Goal: Use online tool/utility: Utilize a website feature to perform a specific function

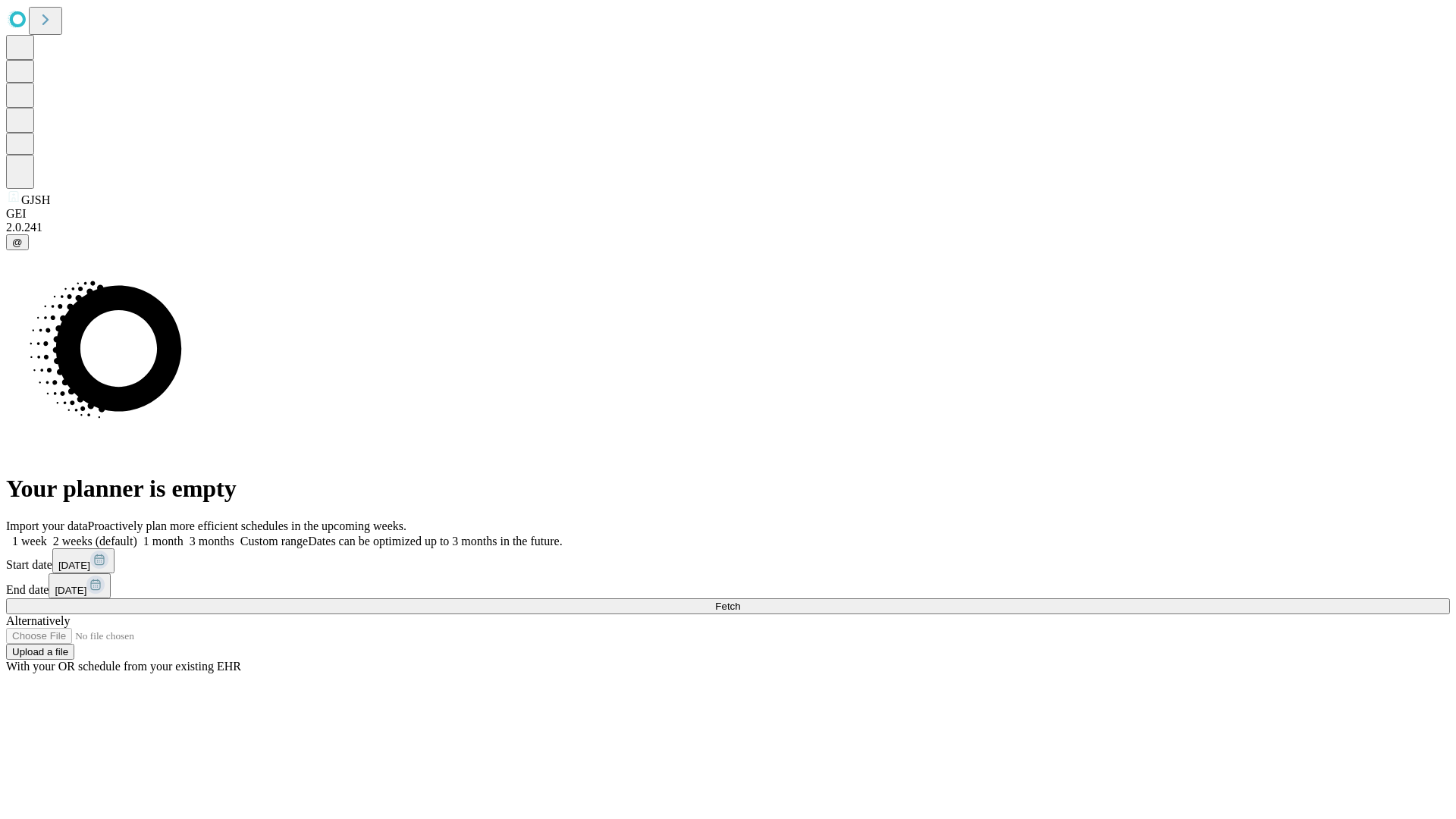
click at [741, 600] on span "Fetch" at bounding box center [728, 606] width 25 height 11
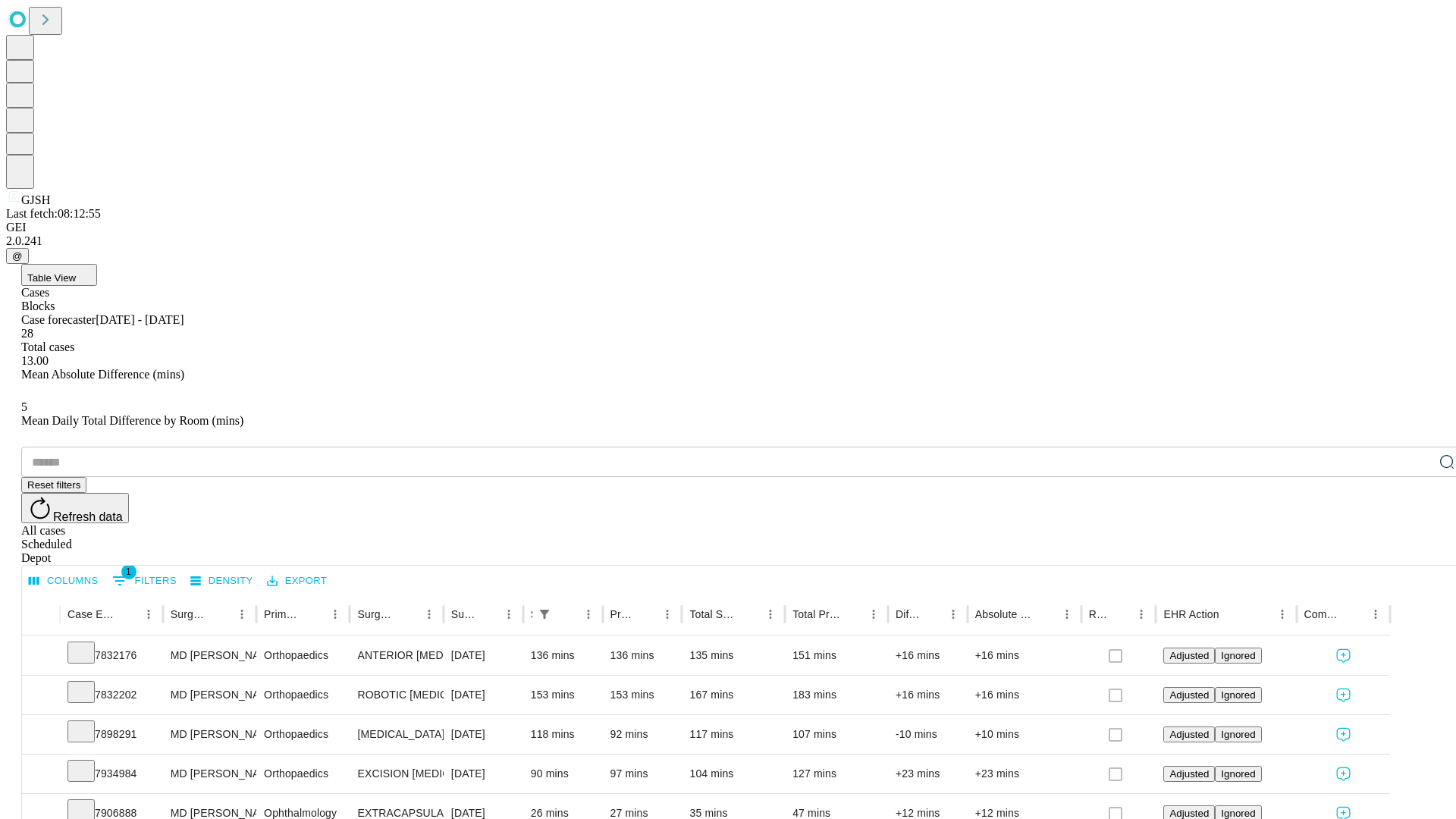
click at [76, 272] on span "Table View" at bounding box center [52, 278] width 49 height 11
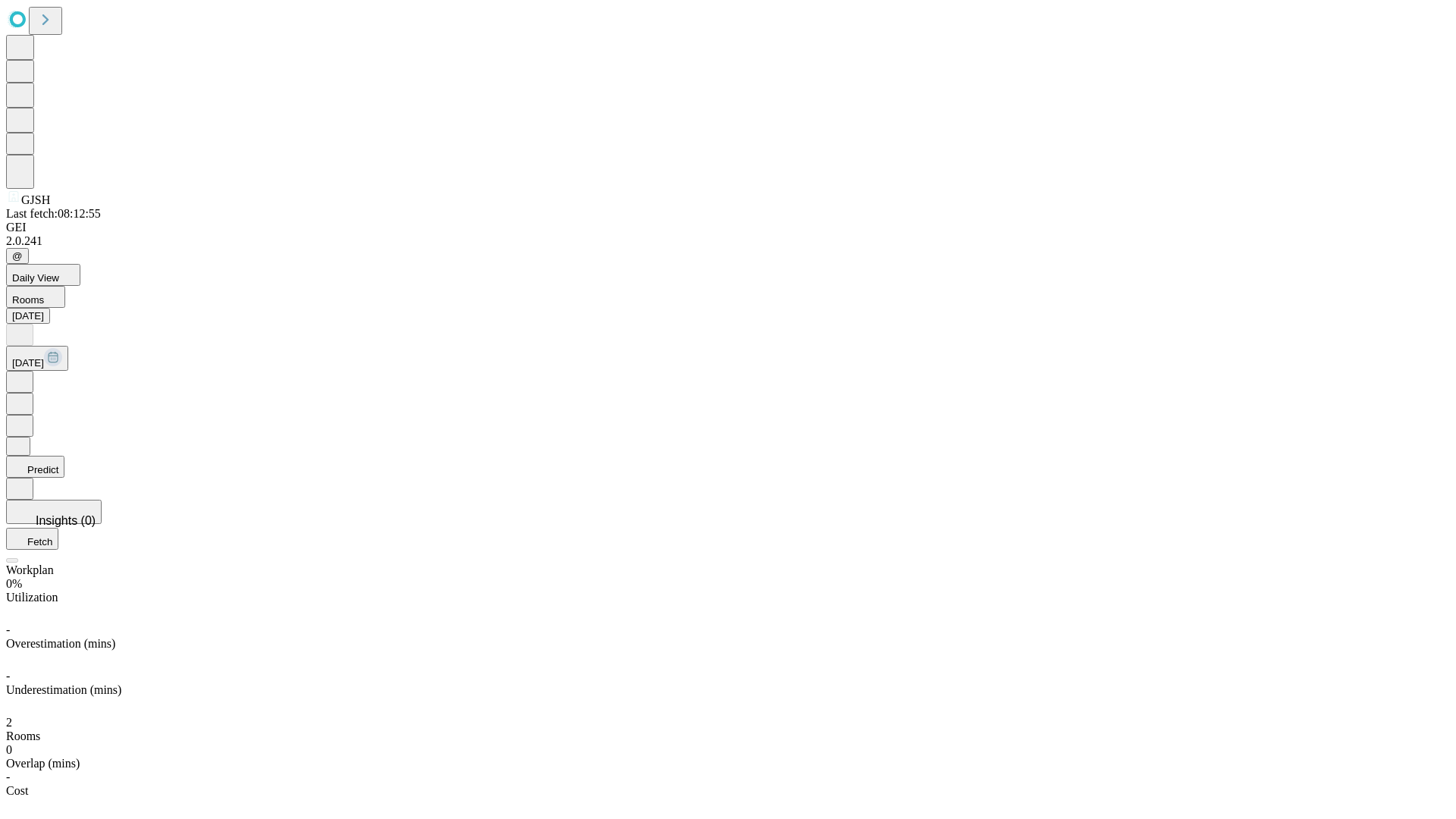
click at [64, 456] on button "Predict" at bounding box center [35, 466] width 59 height 22
